Goal: Information Seeking & Learning: Learn about a topic

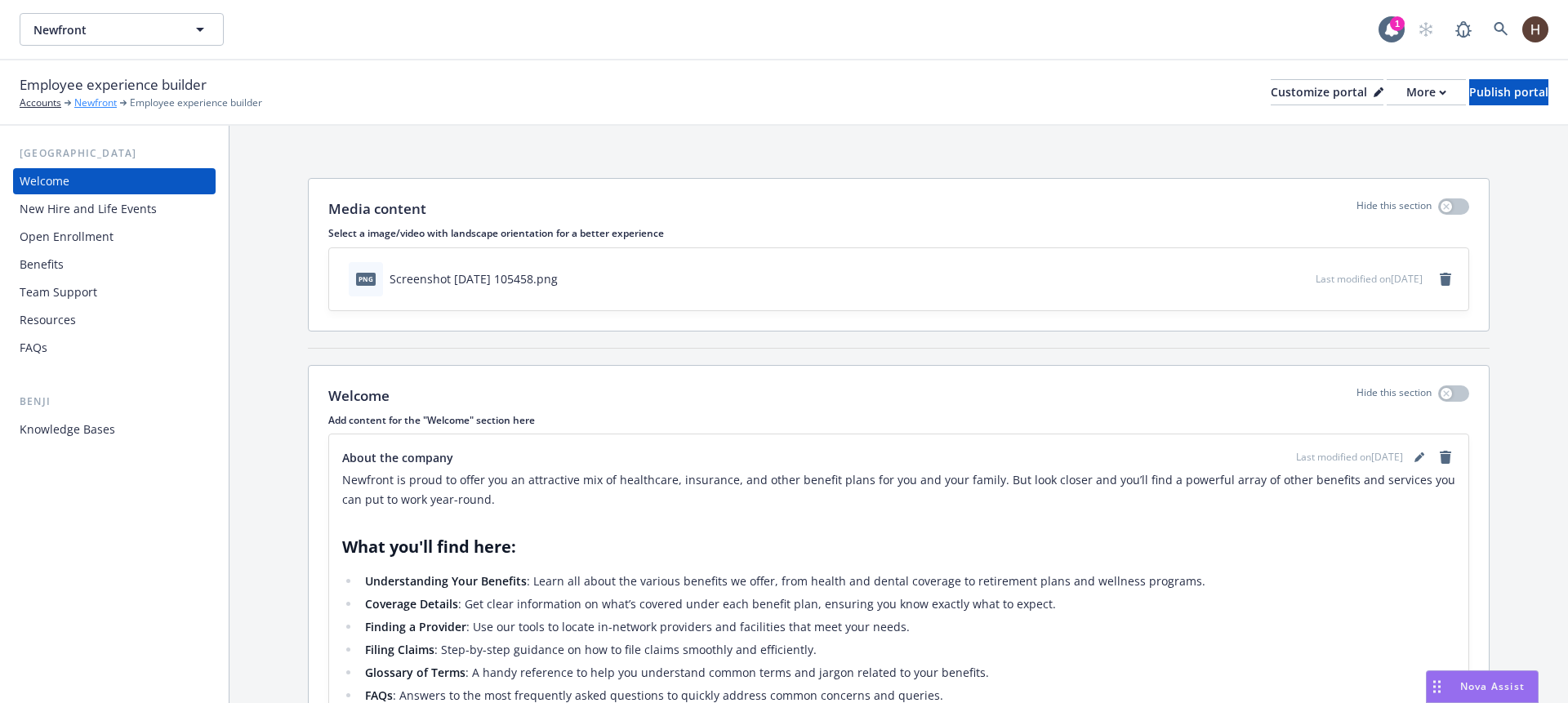
click at [85, 103] on link "Newfront" at bounding box center [96, 103] width 43 height 15
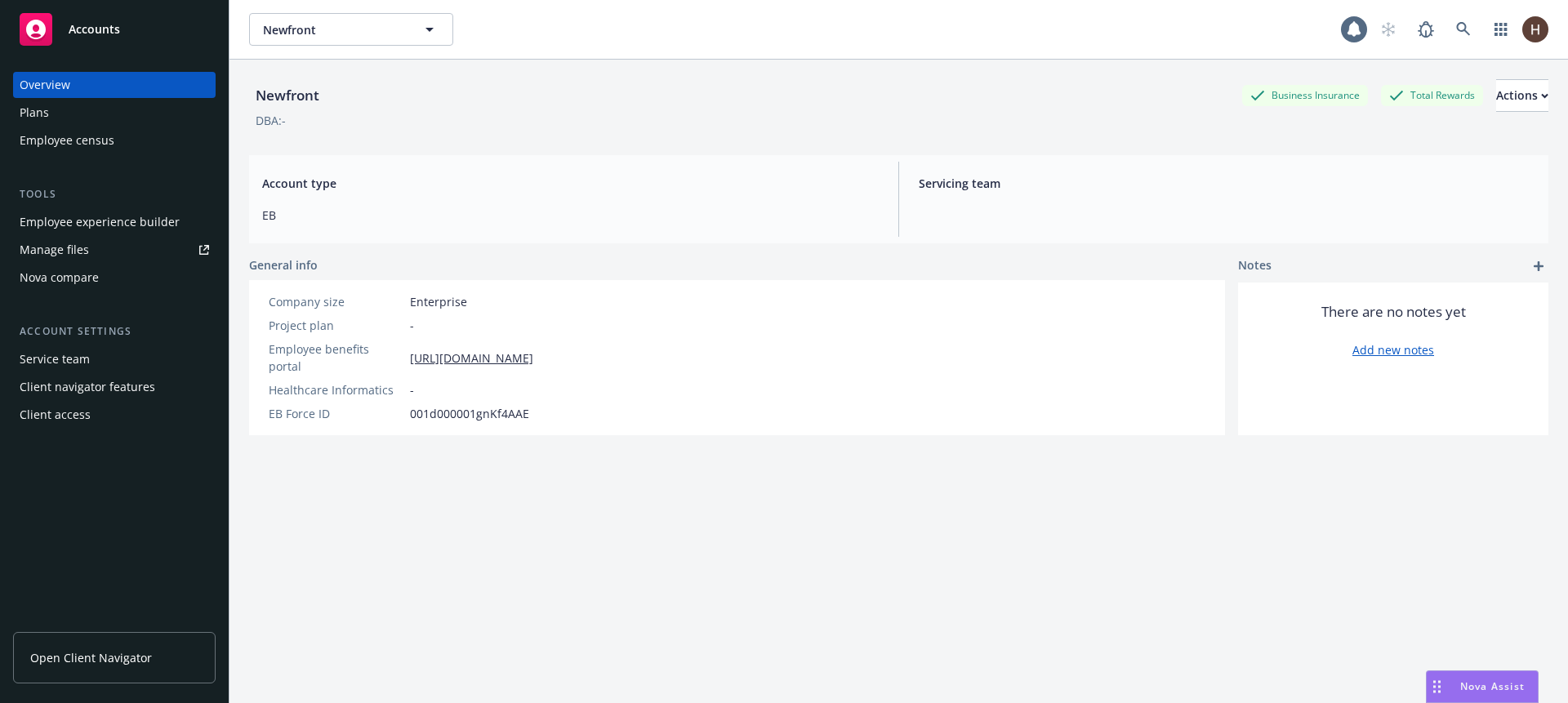
click at [123, 31] on div "Accounts" at bounding box center [115, 29] width 190 height 33
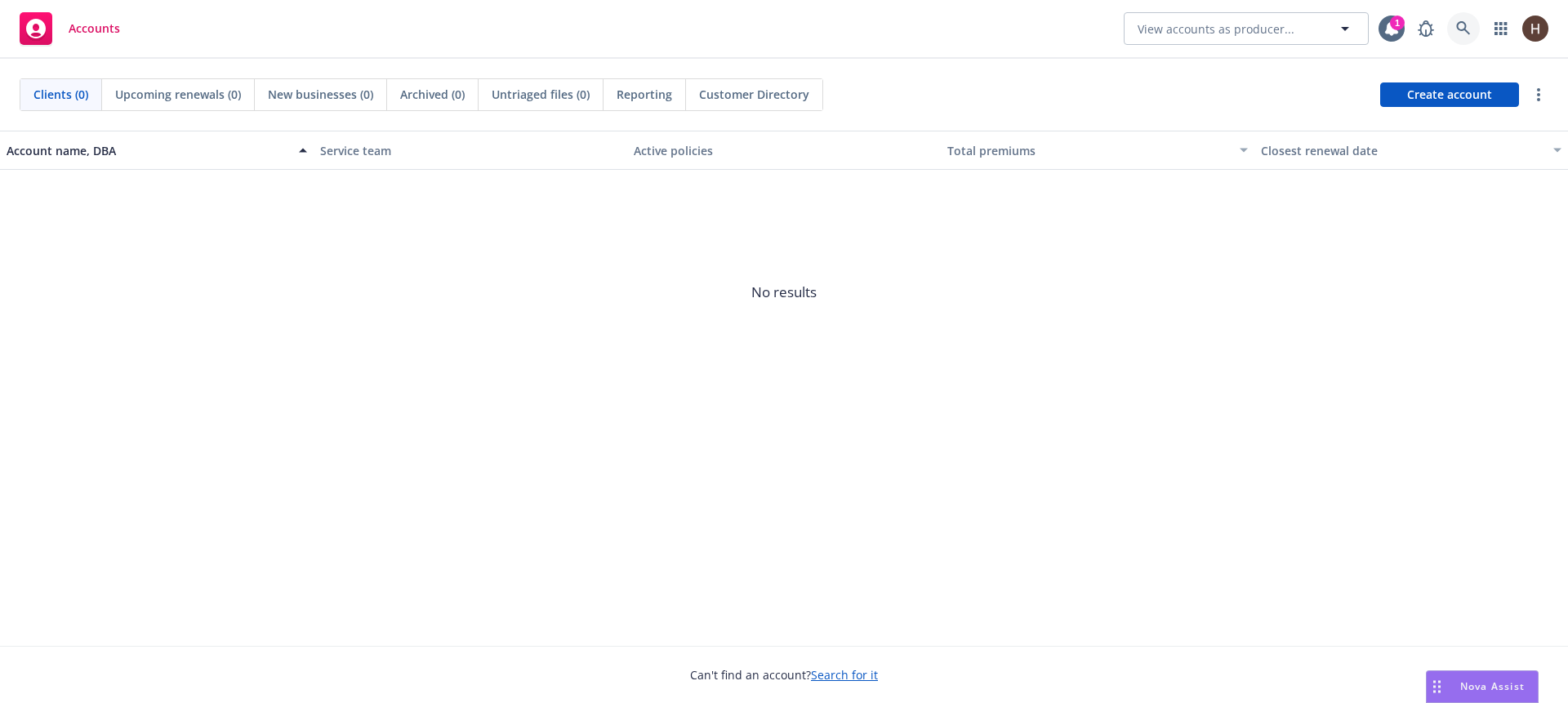
click at [1451, 31] on link at bounding box center [1464, 28] width 33 height 33
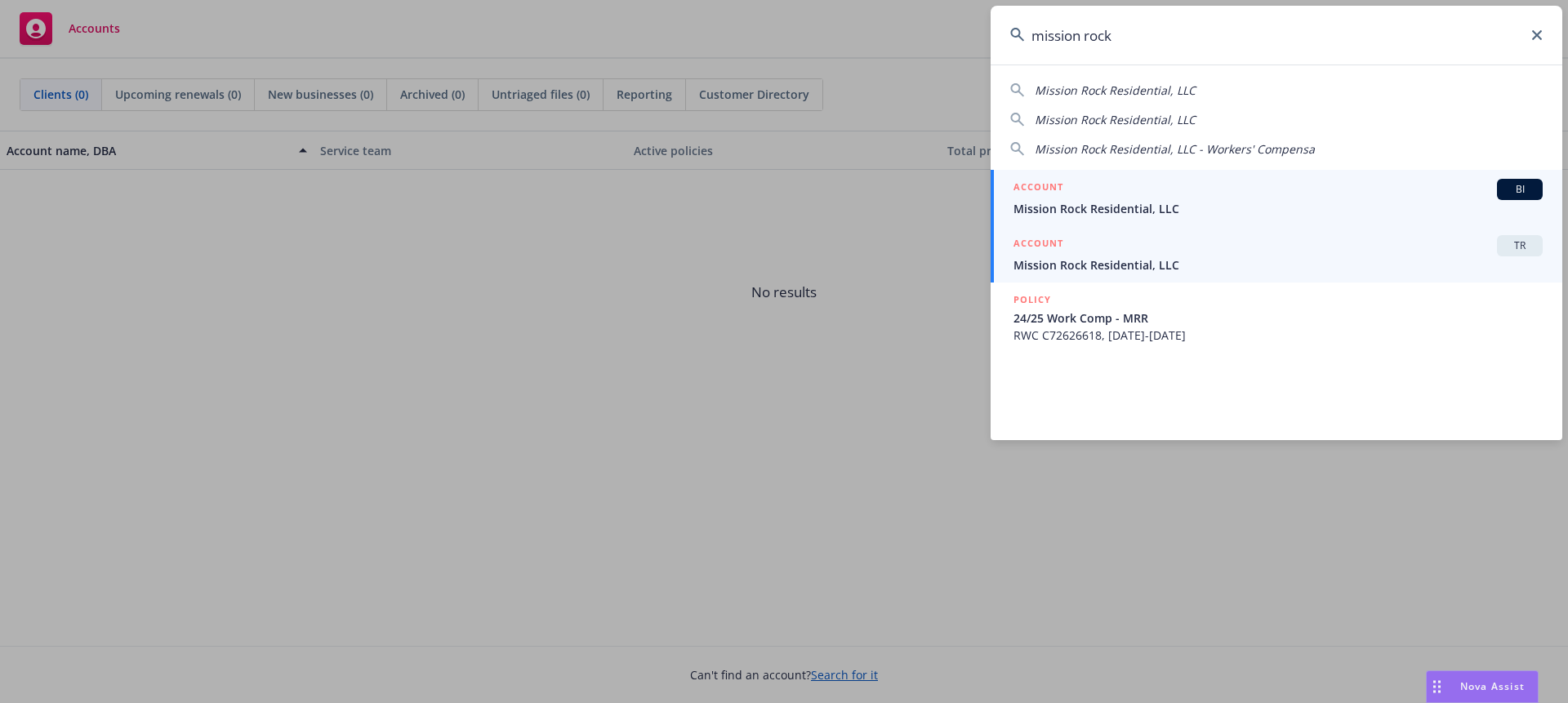
type input "mission rock"
click at [1157, 255] on div "ACCOUNT TR" at bounding box center [1278, 245] width 530 height 21
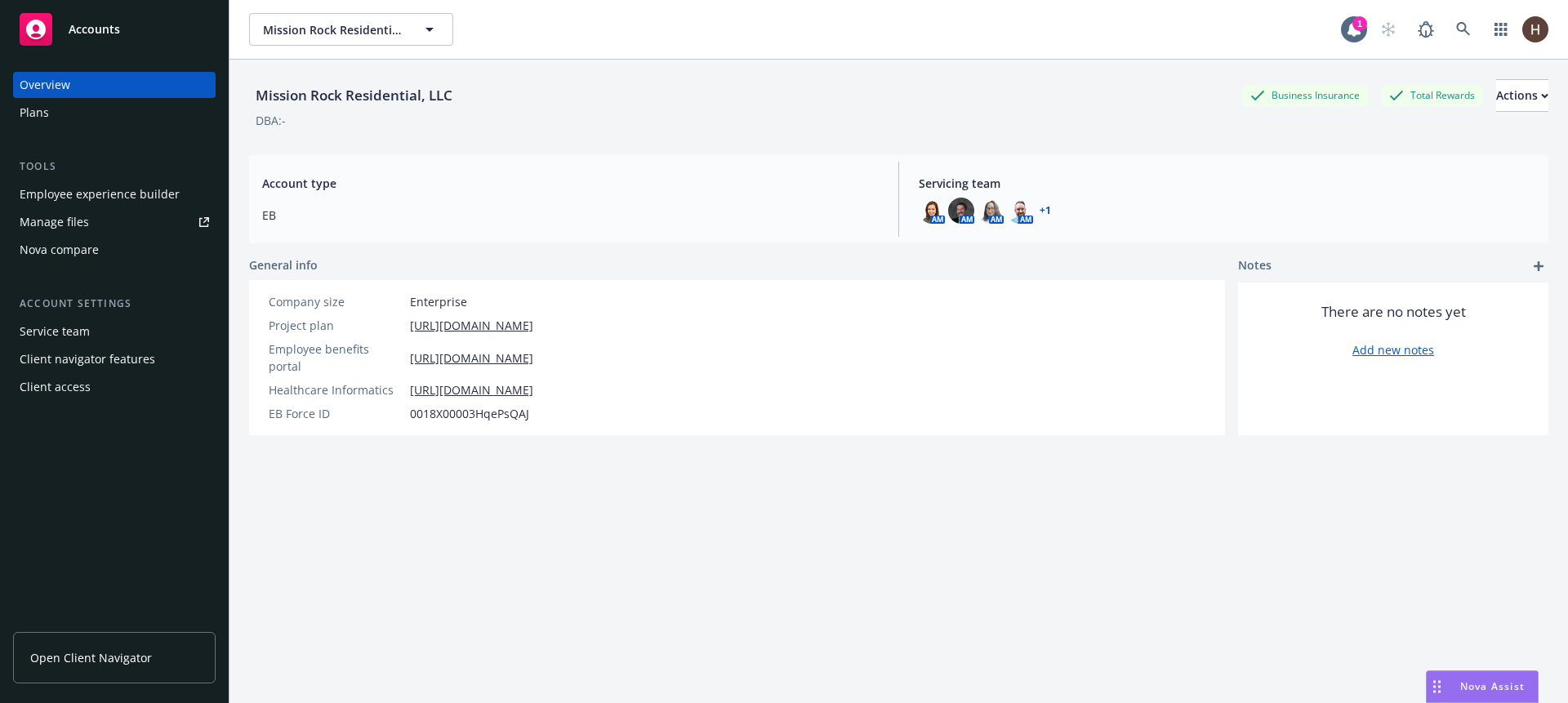
click at [103, 189] on div "Employee experience builder" at bounding box center [100, 194] width 160 height 26
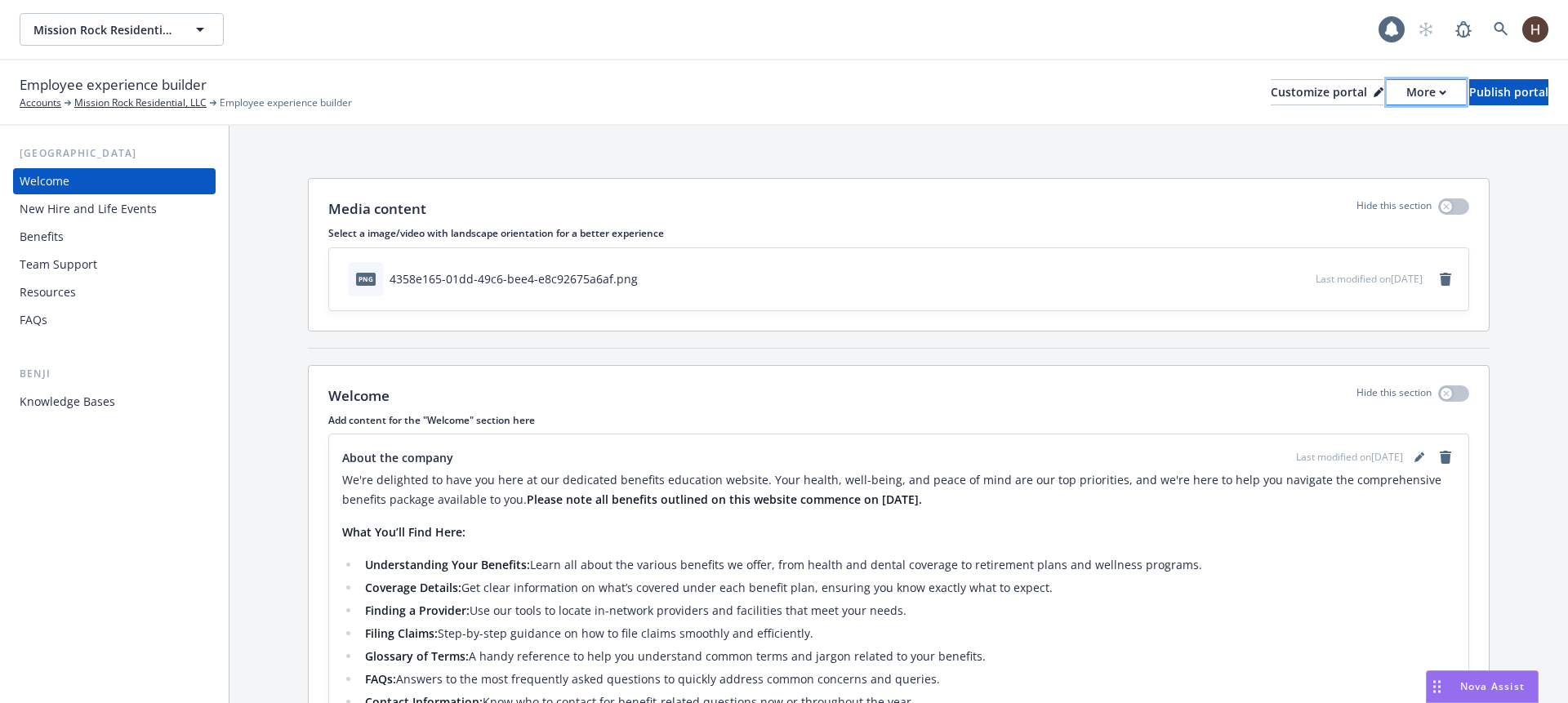
click at [1407, 88] on div "More" at bounding box center [1427, 92] width 40 height 25
click at [1323, 165] on link "Copy portal link" at bounding box center [1339, 161] width 149 height 33
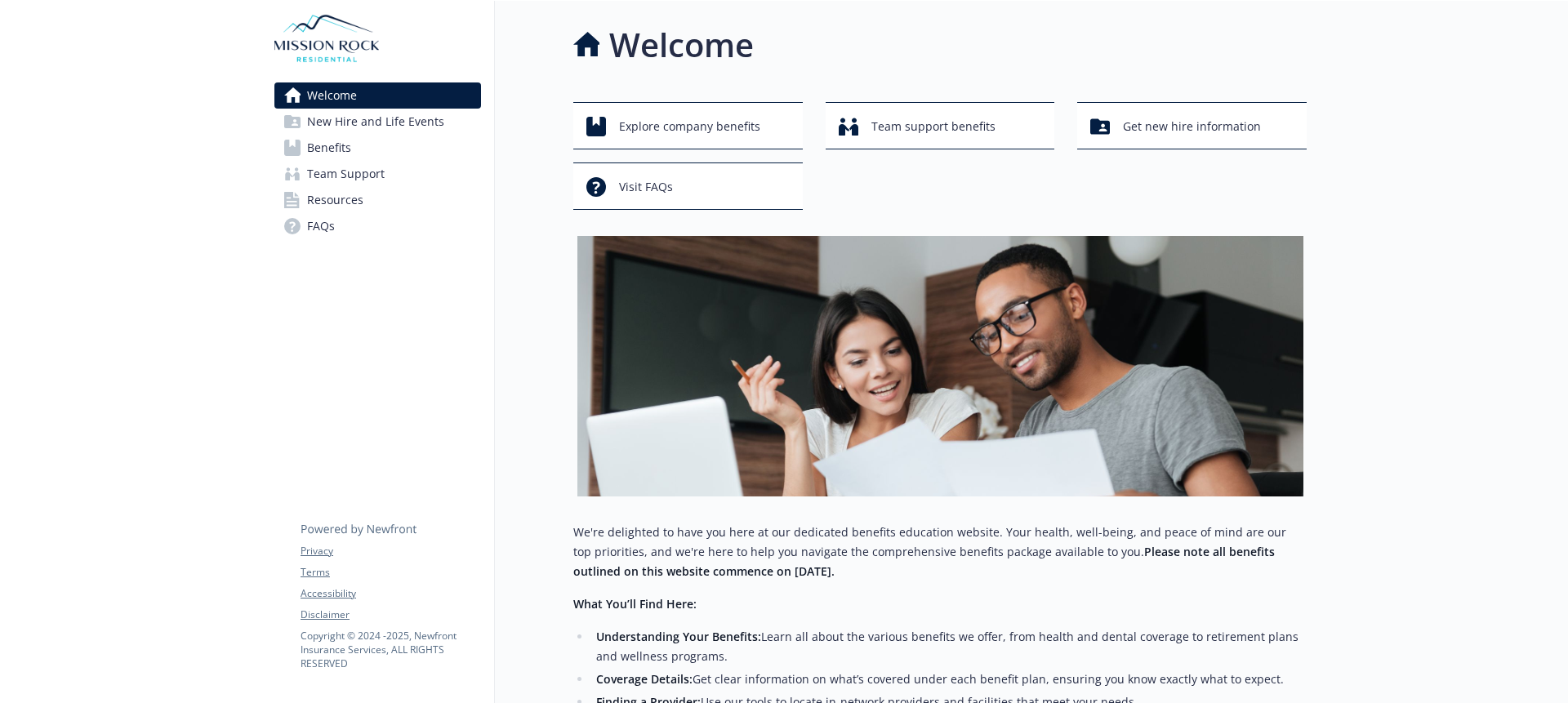
click at [321, 157] on span "Benefits" at bounding box center [329, 148] width 44 height 26
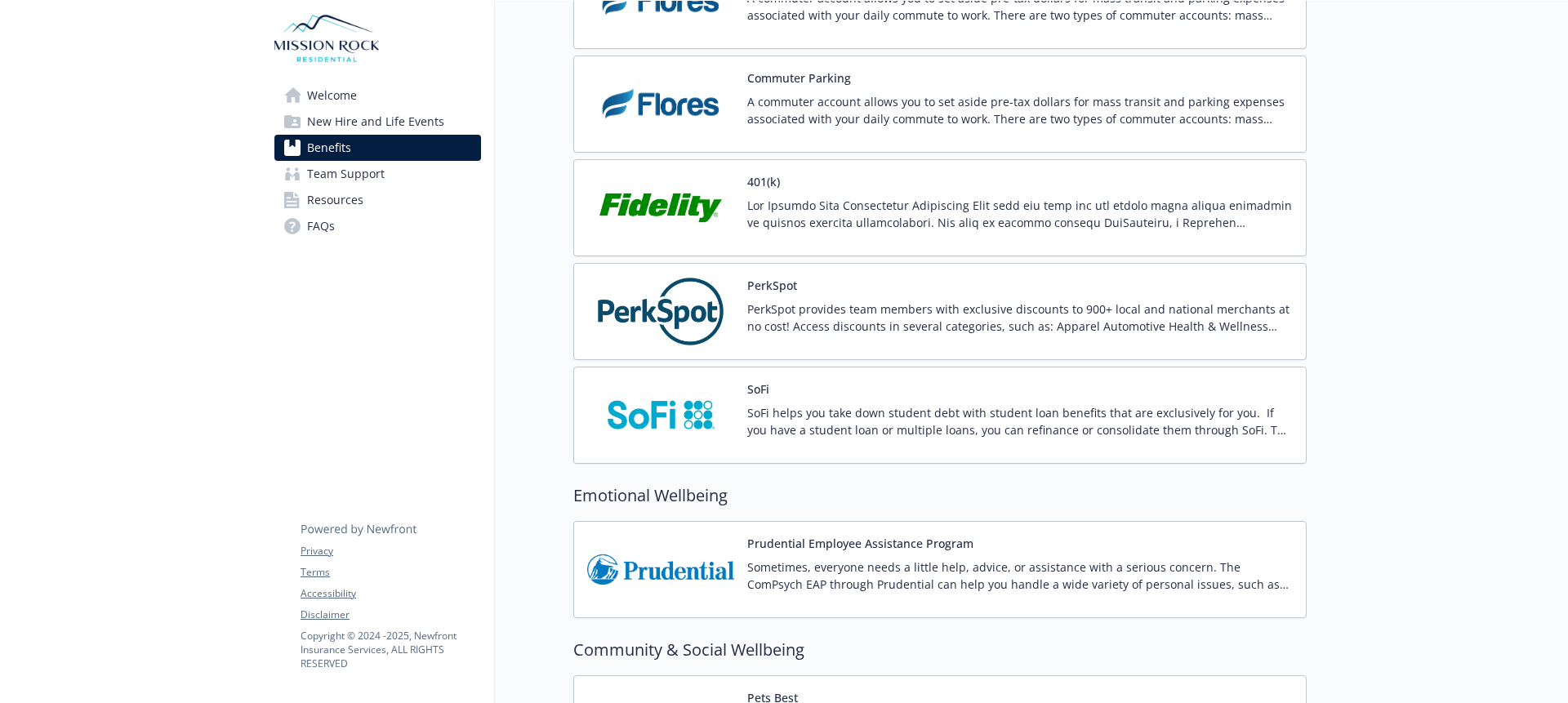
scroll to position [2935, 0]
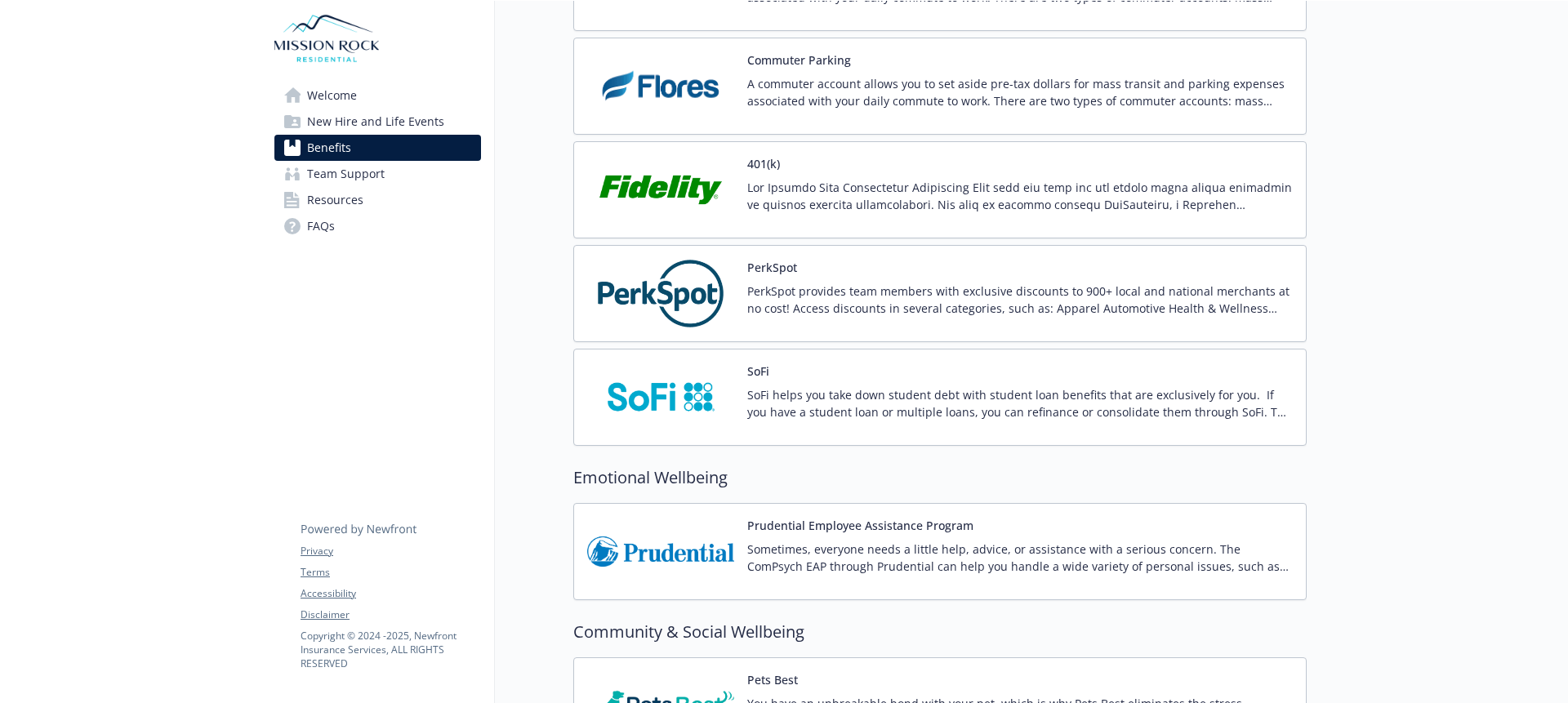
click at [753, 545] on p "Sometimes, everyone needs a little help, advice, or assistance with a serious c…" at bounding box center [1020, 558] width 545 height 35
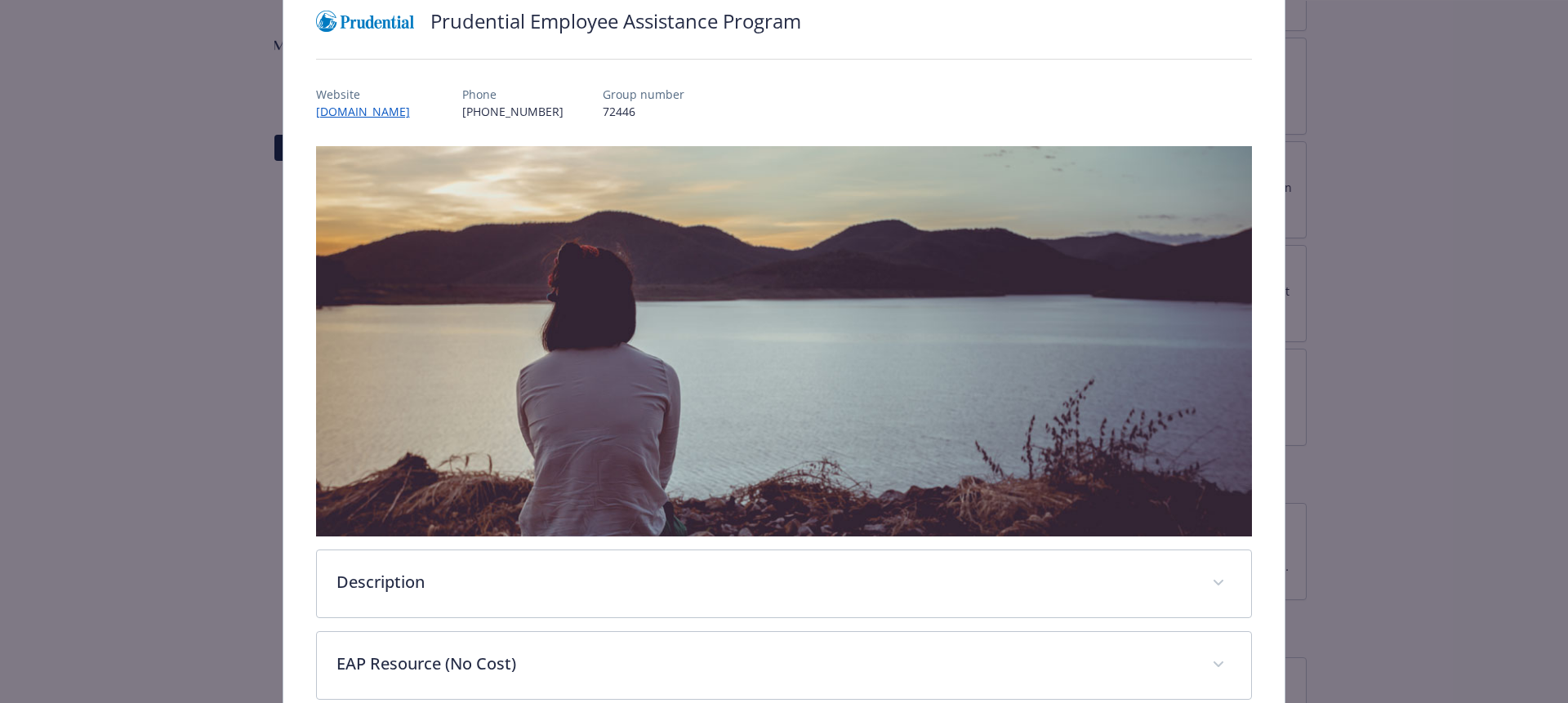
scroll to position [393, 0]
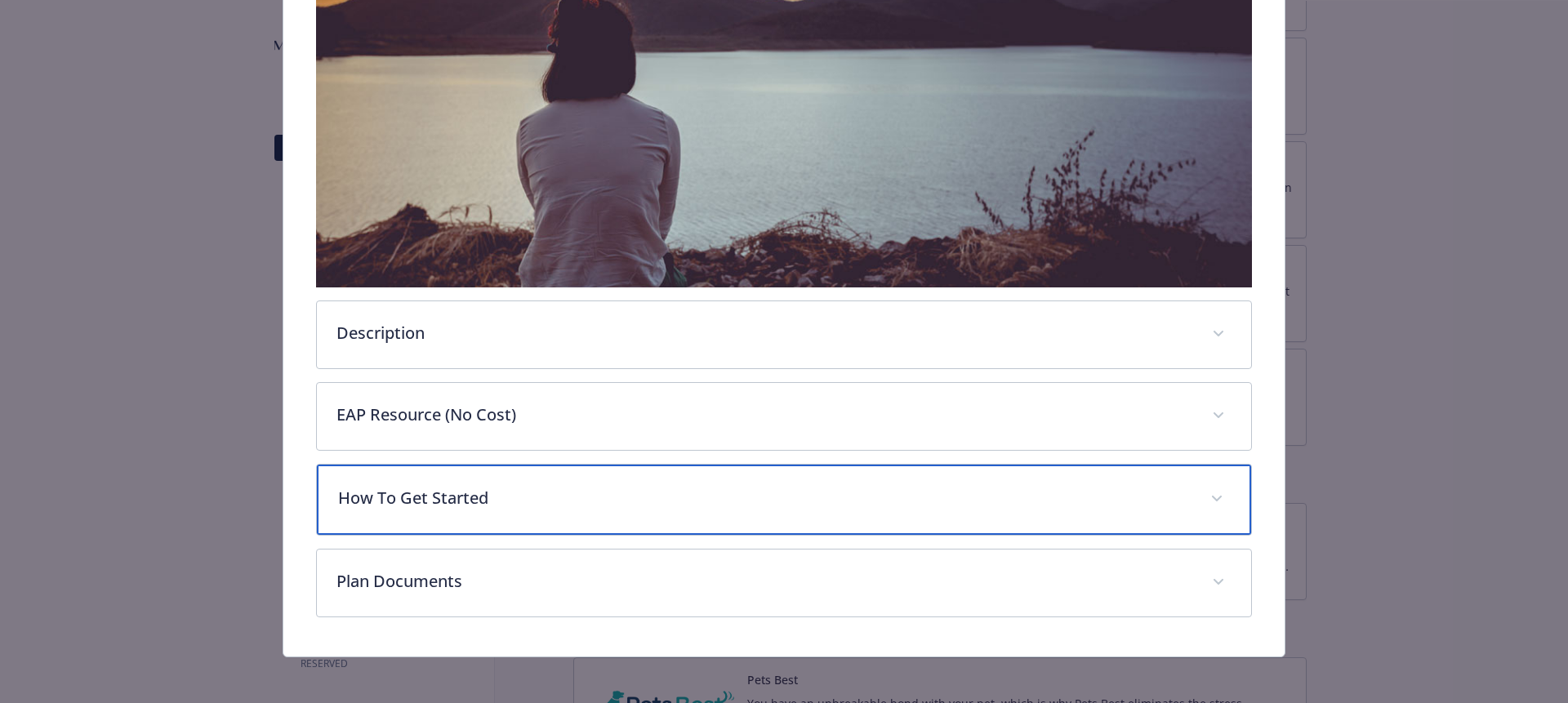
click at [624, 486] on p "How To Get Started" at bounding box center [765, 498] width 853 height 25
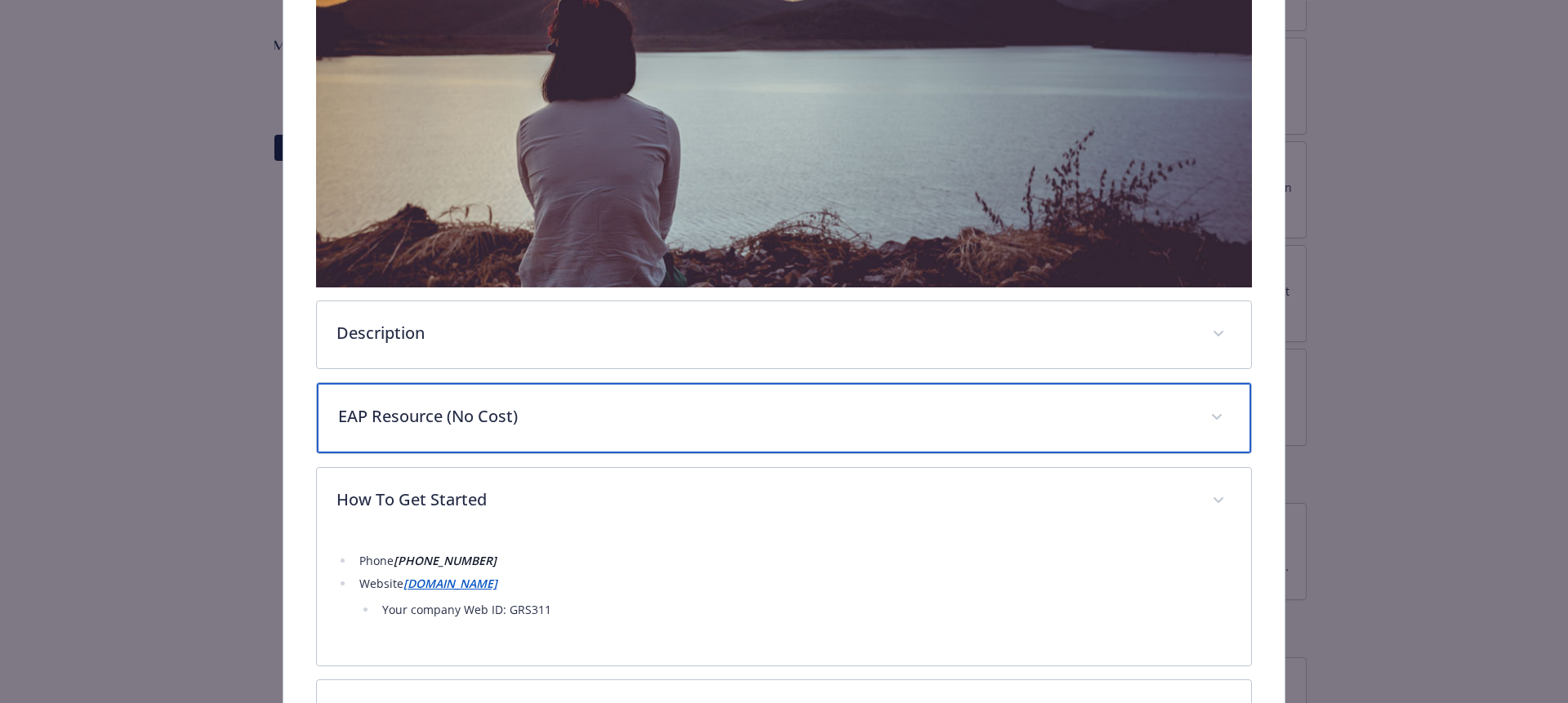
click at [577, 408] on p "EAP Resource (No Cost)" at bounding box center [765, 416] width 853 height 25
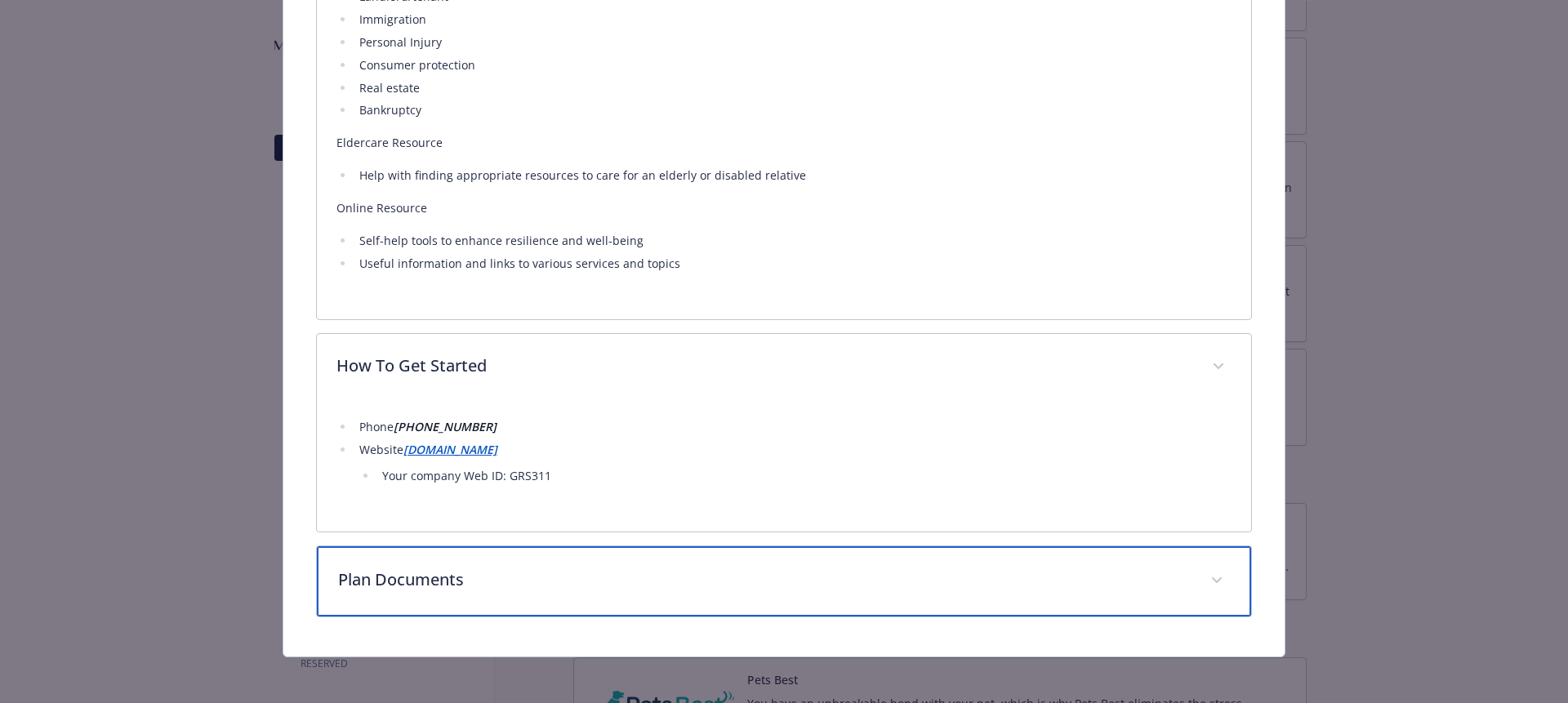
click at [548, 553] on div "Plan Documents" at bounding box center [785, 581] width 935 height 70
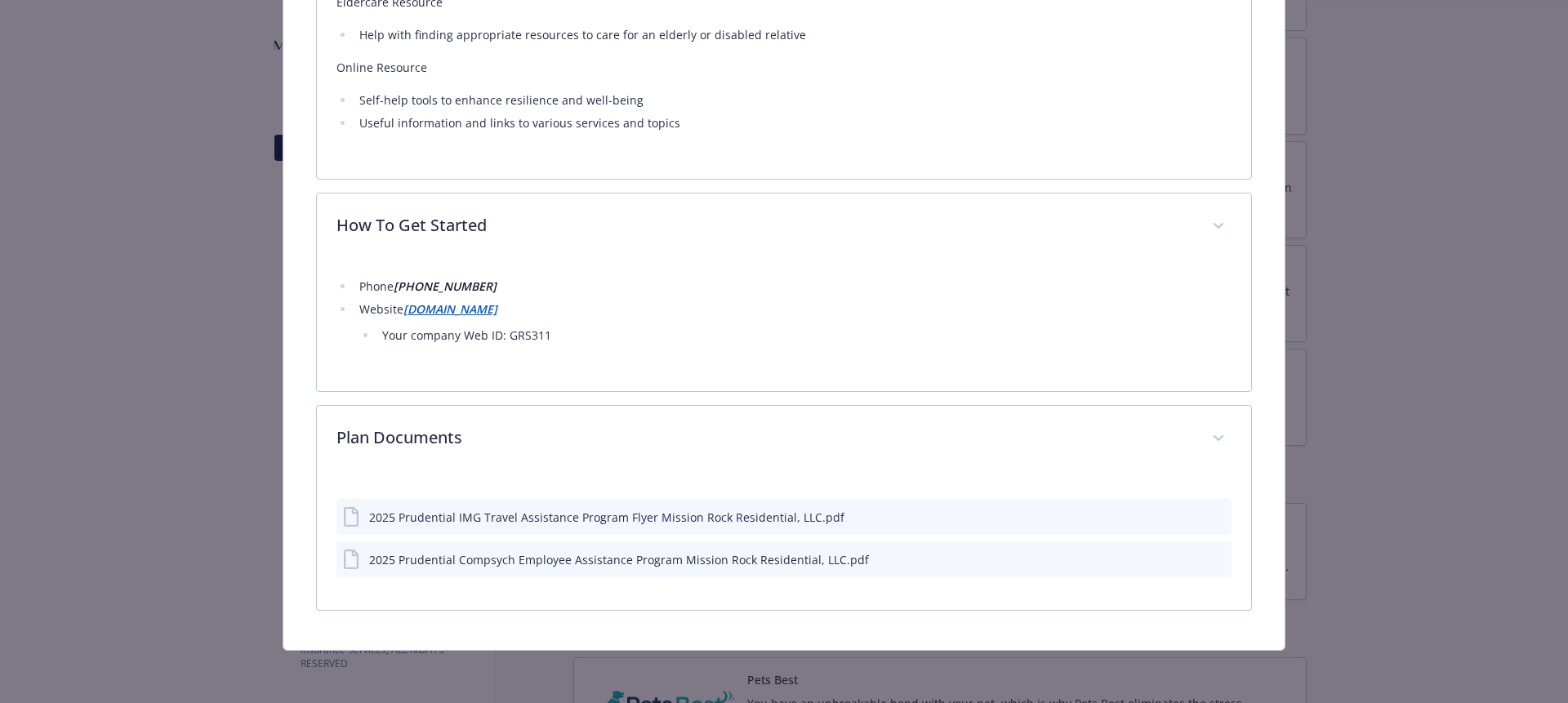
click at [605, 522] on div "2025 Prudential IMG Travel Assistance Program Flyer Mission Rock Residential, L…" at bounding box center [606, 517] width 475 height 17
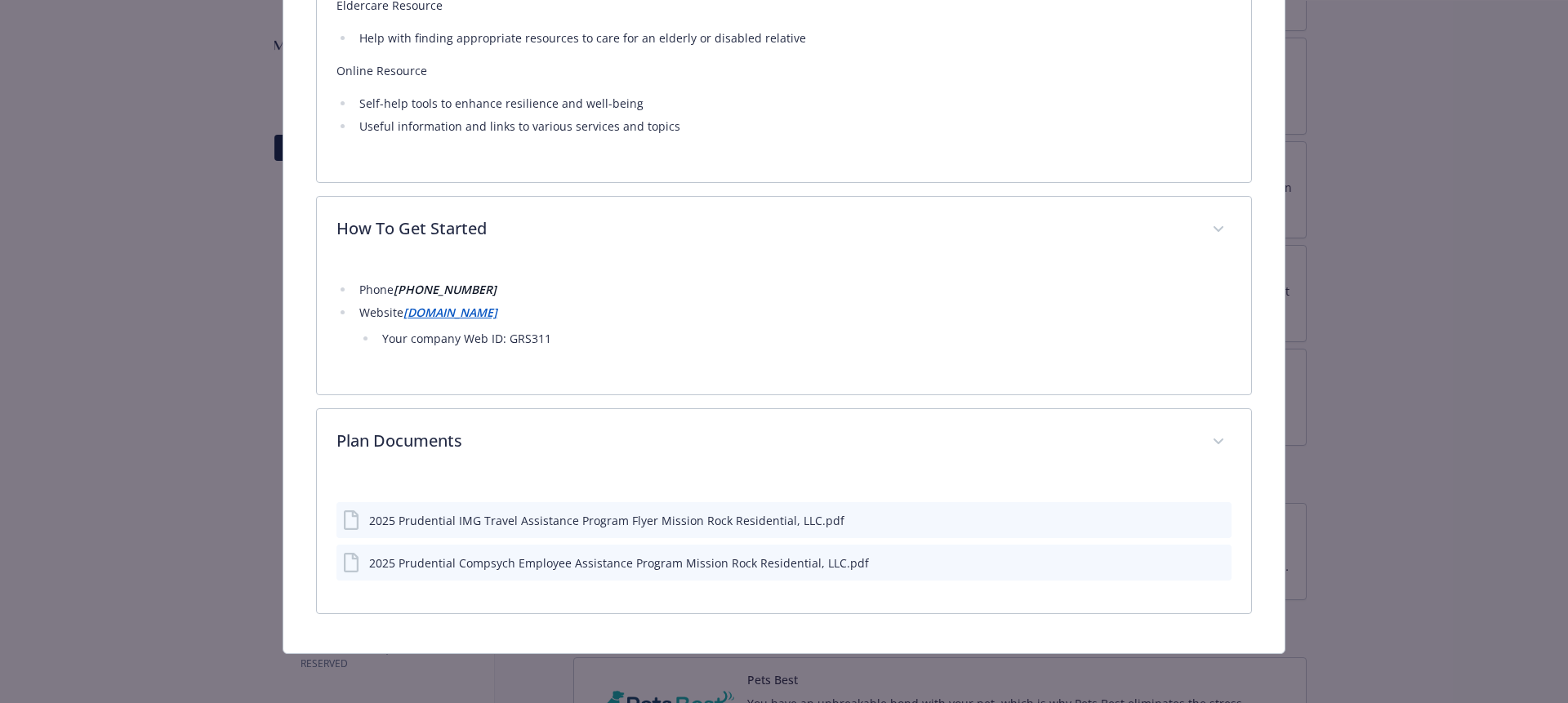
click at [1209, 518] on icon "preview file" at bounding box center [1216, 520] width 15 height 12
